Goal: Task Accomplishment & Management: Use online tool/utility

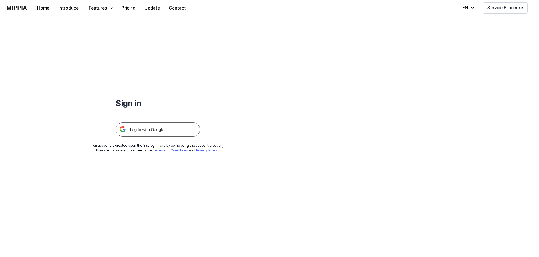
click at [161, 130] on img at bounding box center [158, 129] width 85 height 14
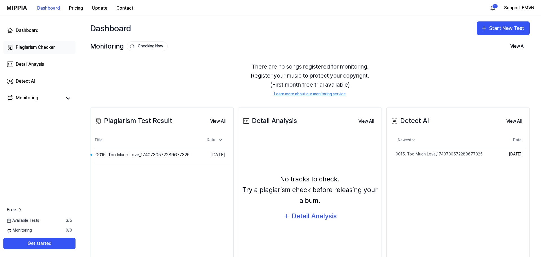
click at [37, 50] on div "Plagiarism Checker" at bounding box center [35, 47] width 39 height 7
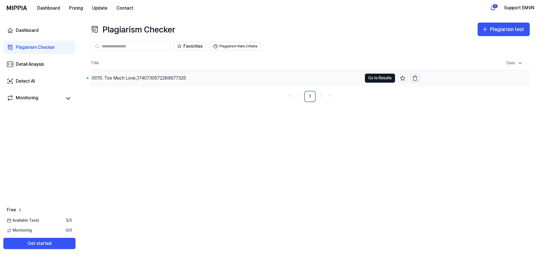
drag, startPoint x: 122, startPoint y: 78, endPoint x: 416, endPoint y: 82, distance: 293.9
click at [416, 82] on button "button" at bounding box center [415, 78] width 10 height 9
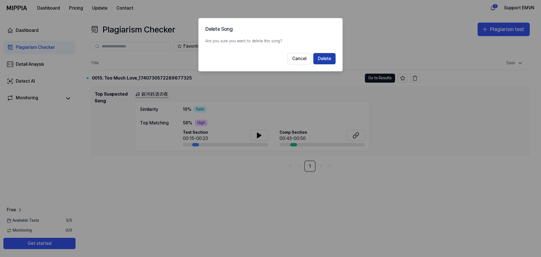
click at [324, 60] on button "Delete" at bounding box center [324, 58] width 22 height 11
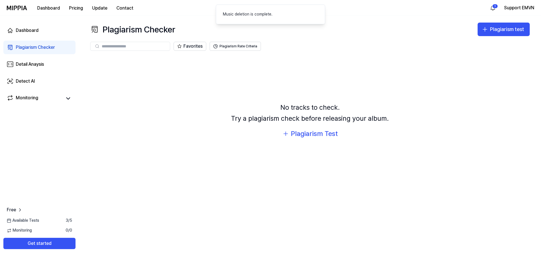
click at [299, 123] on div "No tracks to check. Try a plagiarism check before releasing your album." at bounding box center [310, 113] width 158 height 22
click at [301, 131] on div "Plagiarism Test" at bounding box center [314, 133] width 47 height 11
